Goal: Browse casually

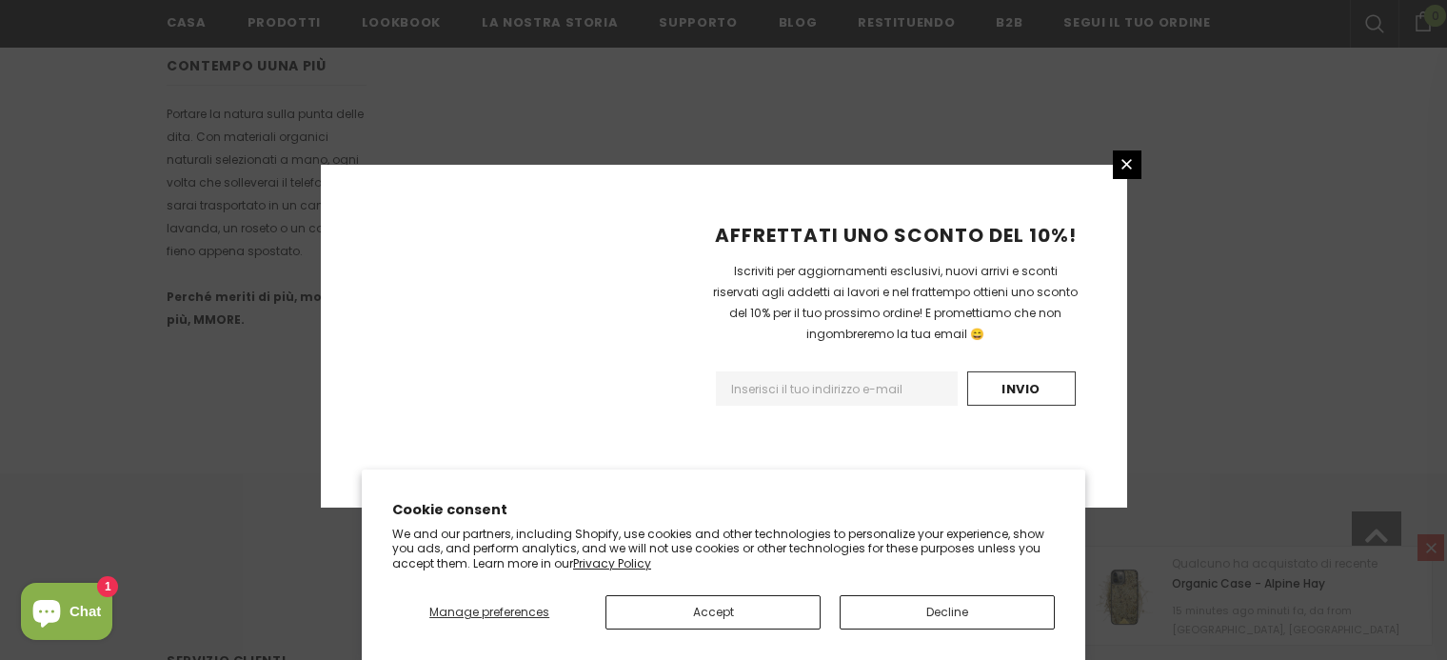
scroll to position [1292, 0]
